Goal: Navigation & Orientation: Understand site structure

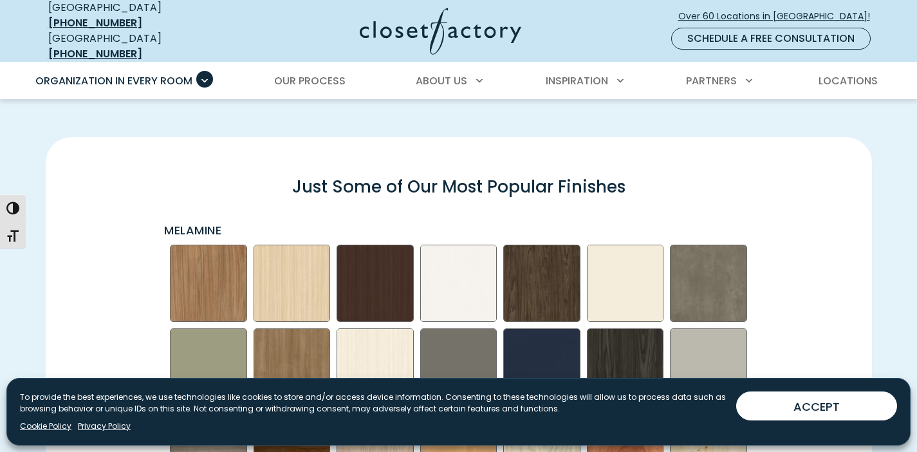
scroll to position [1746, 0]
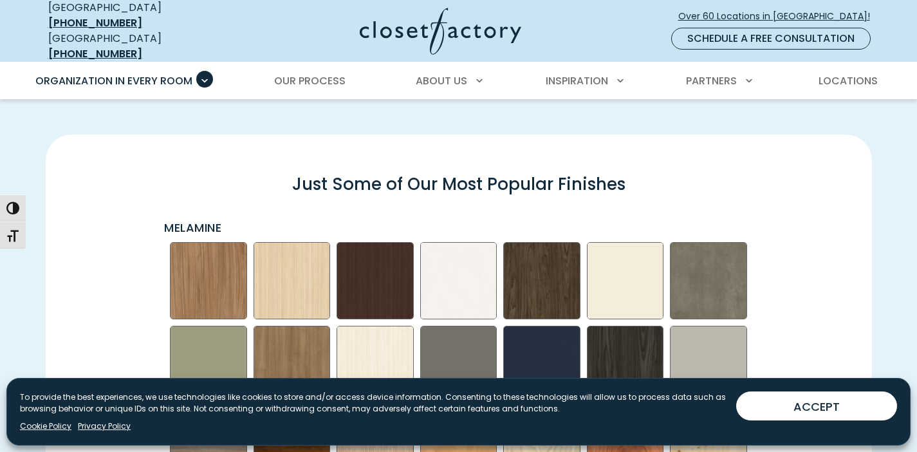
click at [712, 287] on img "Swatch Grid" at bounding box center [708, 280] width 77 height 77
click at [709, 283] on img "Swatch Grid" at bounding box center [708, 280] width 77 height 77
click at [710, 258] on img "Swatch Grid" at bounding box center [708, 280] width 77 height 77
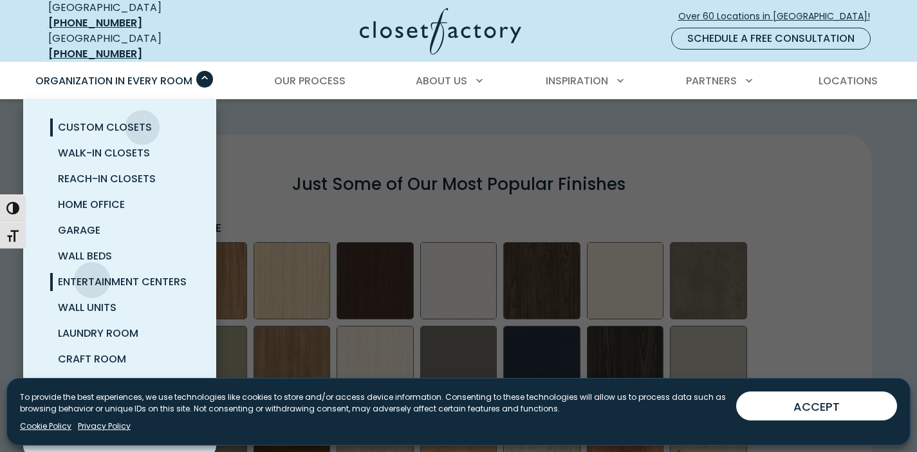
click at [92, 274] on span "Entertainment Centers" at bounding box center [122, 281] width 129 height 15
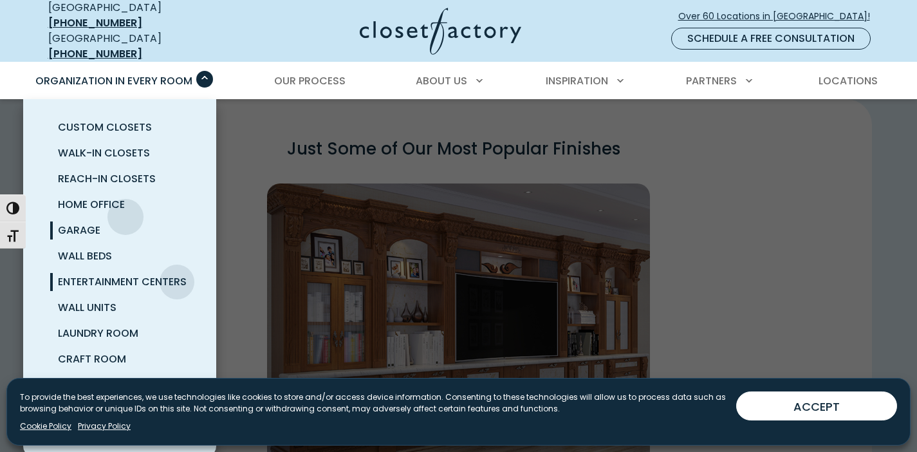
scroll to position [60, 0]
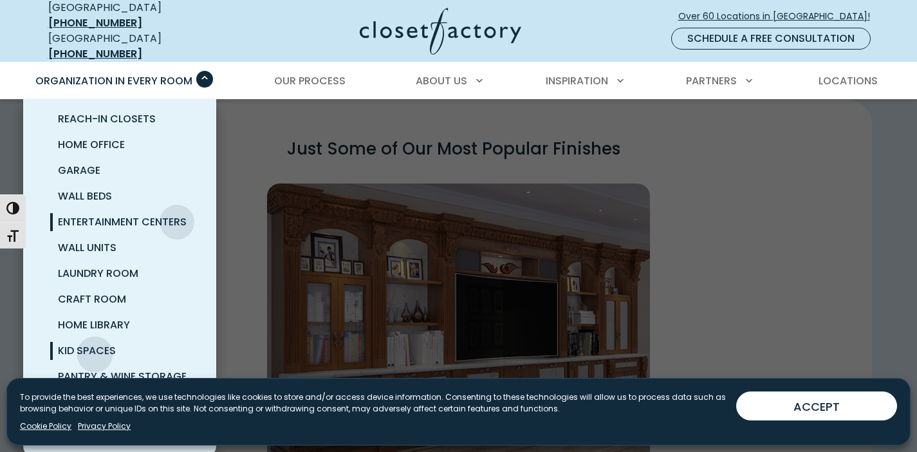
click at [97, 345] on span "Kid Spaces" at bounding box center [87, 350] width 58 height 15
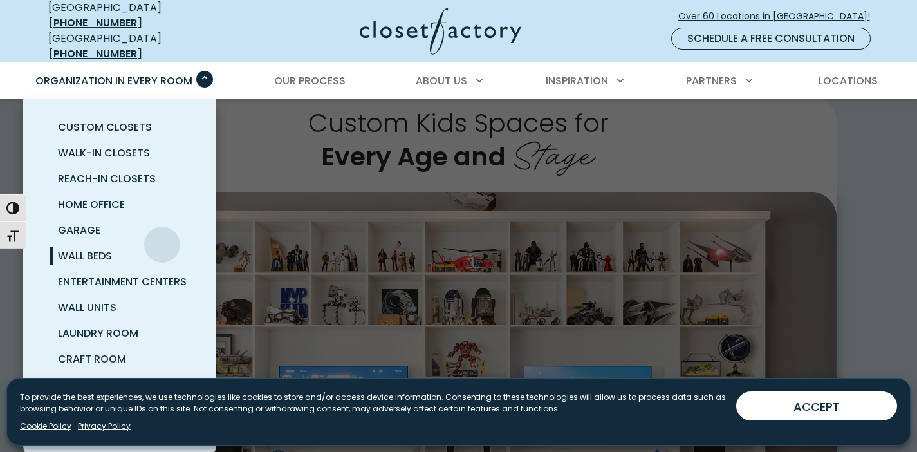
scroll to position [60, 0]
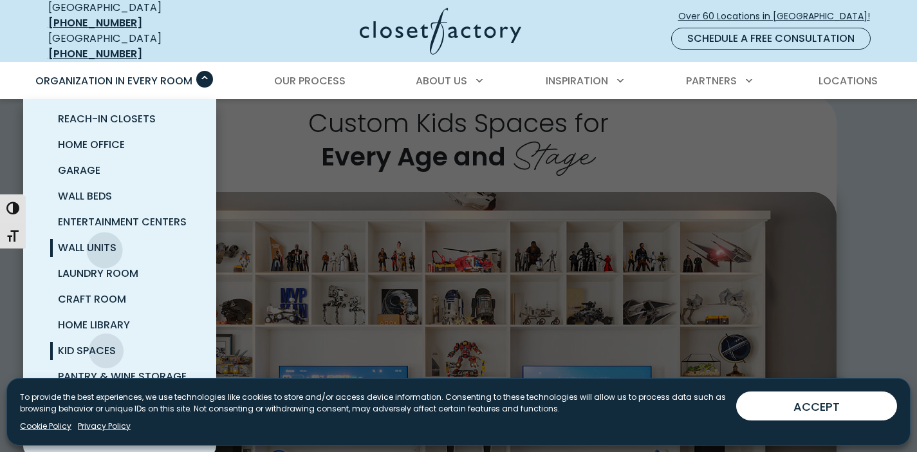
click at [104, 241] on span "Wall Units" at bounding box center [87, 247] width 59 height 15
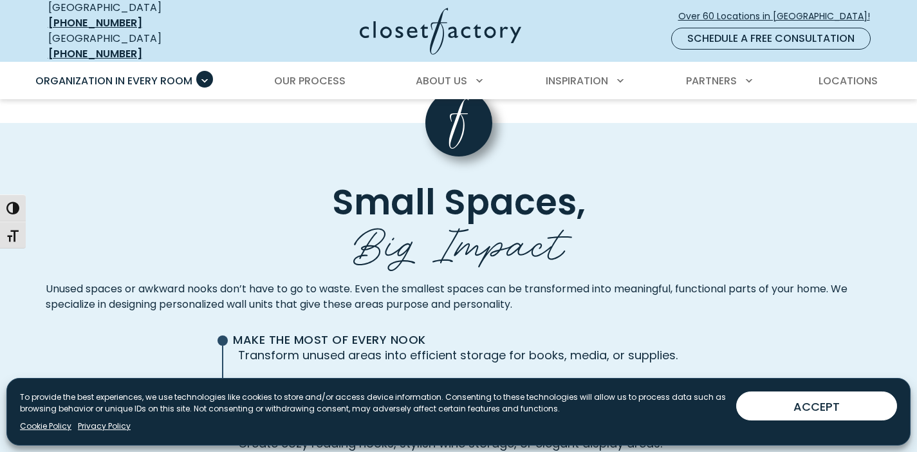
scroll to position [2817, 0]
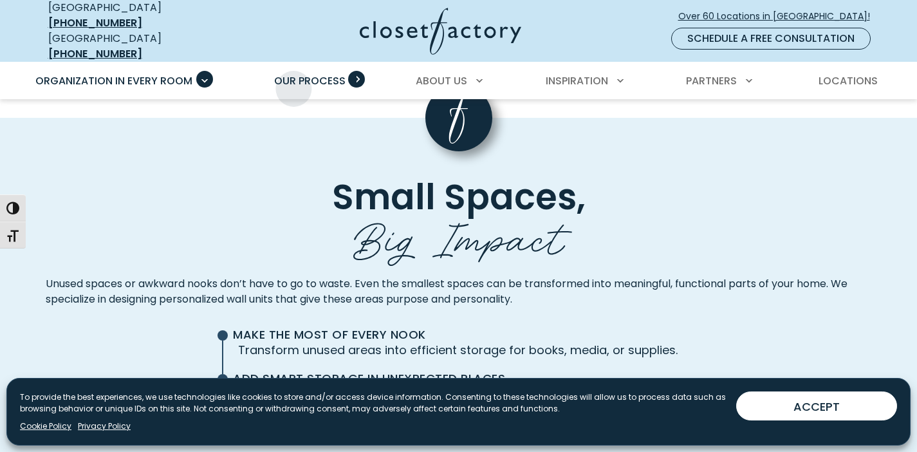
click at [293, 79] on link "Our Process" at bounding box center [309, 81] width 97 height 36
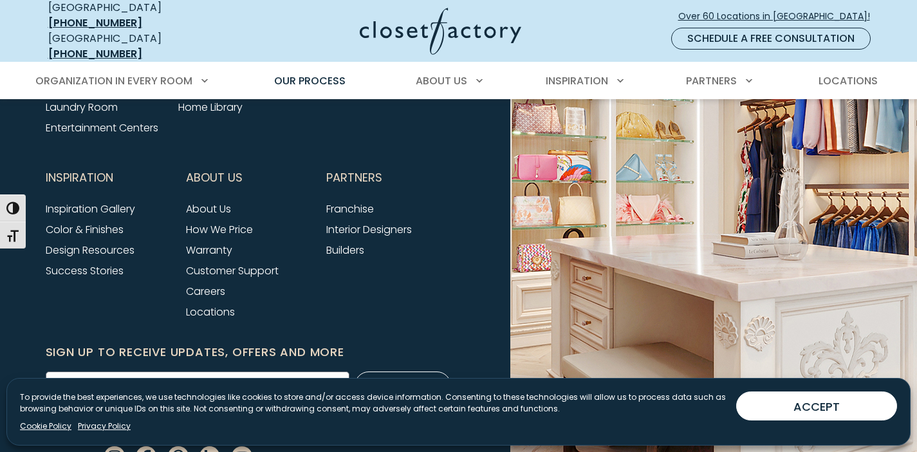
scroll to position [3269, 0]
